Goal: Check status: Check status

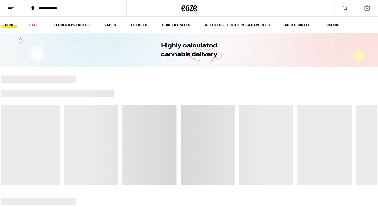
click at [16, 14] on button at bounding box center [11, 8] width 22 height 16
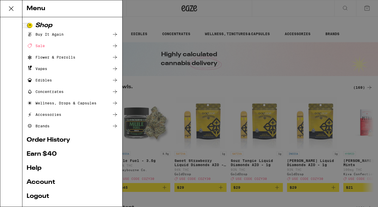
click at [55, 142] on link "Order History" at bounding box center [72, 140] width 91 height 6
